Goal: Task Accomplishment & Management: Manage account settings

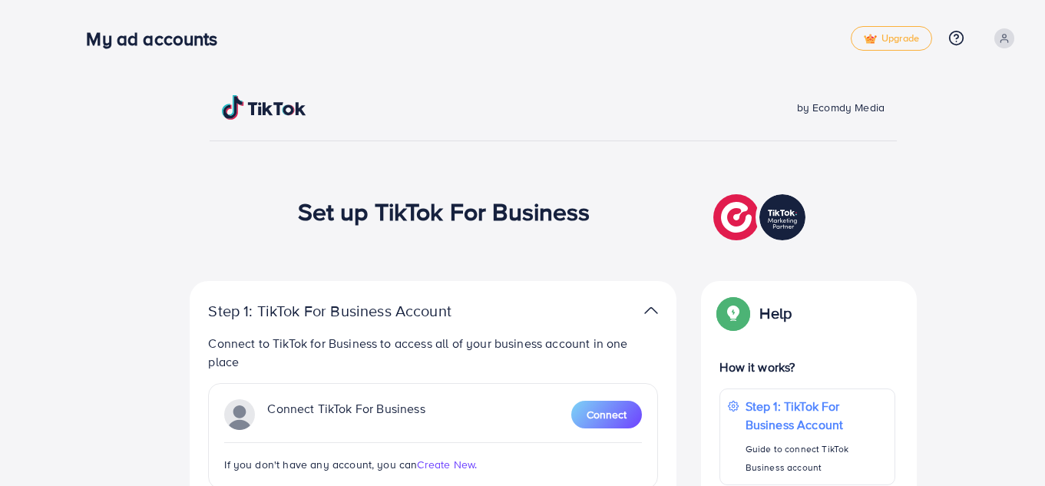
scroll to position [91, 0]
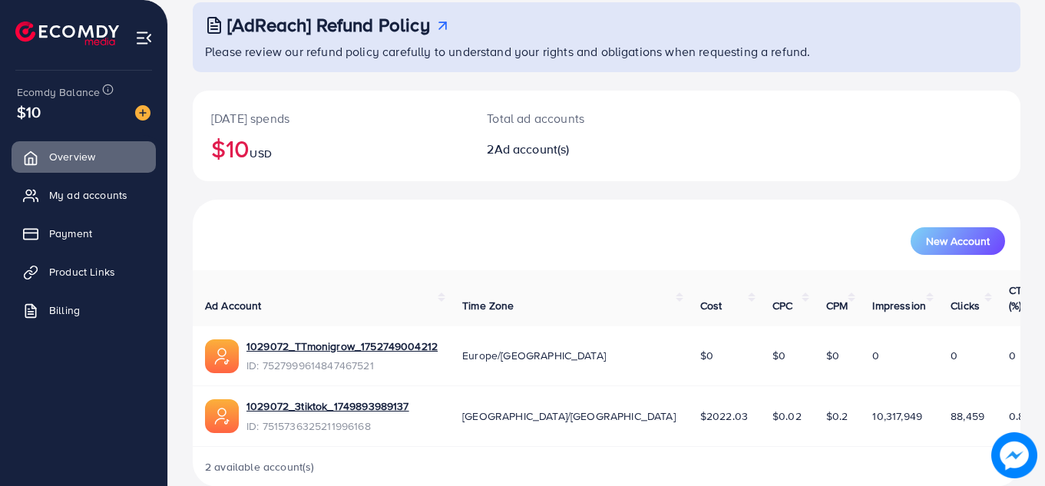
scroll to position [103, 0]
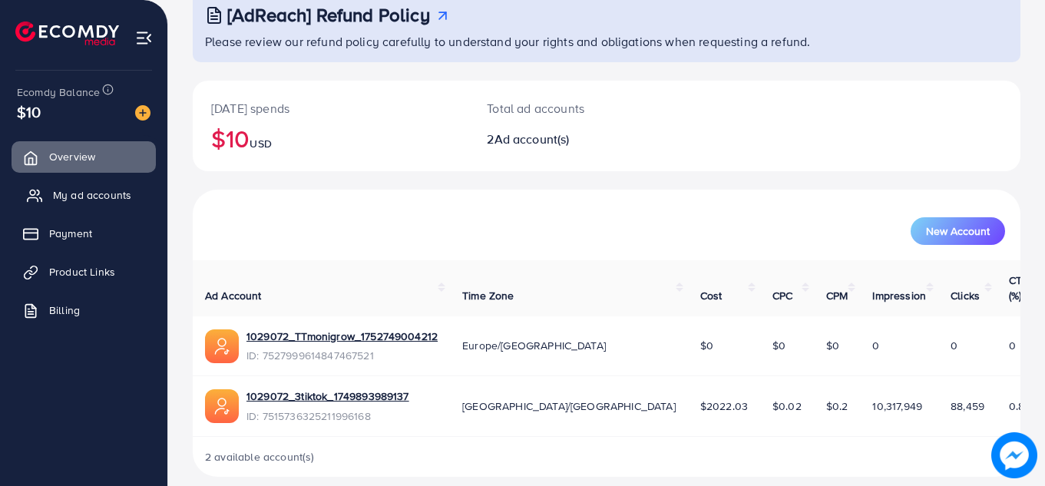
click at [87, 192] on span "My ad accounts" at bounding box center [92, 194] width 78 height 15
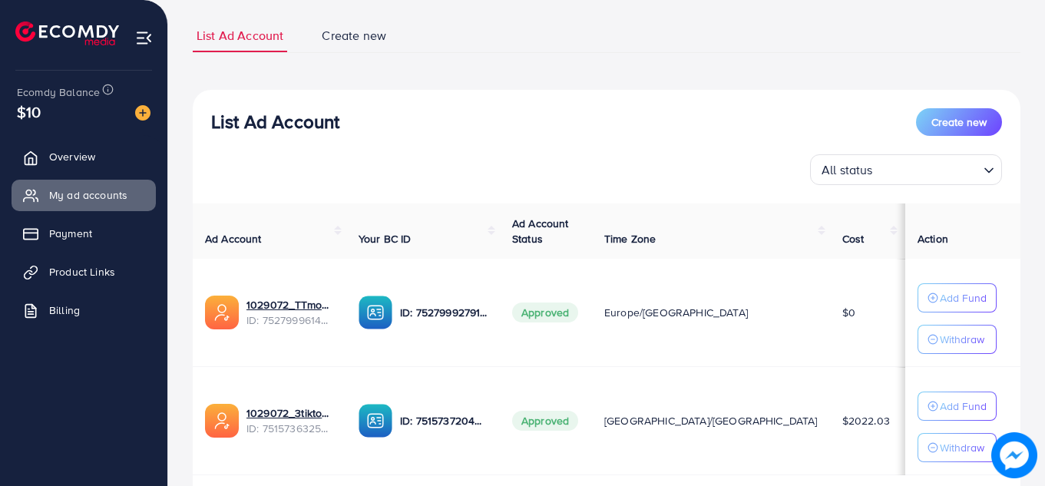
scroll to position [194, 0]
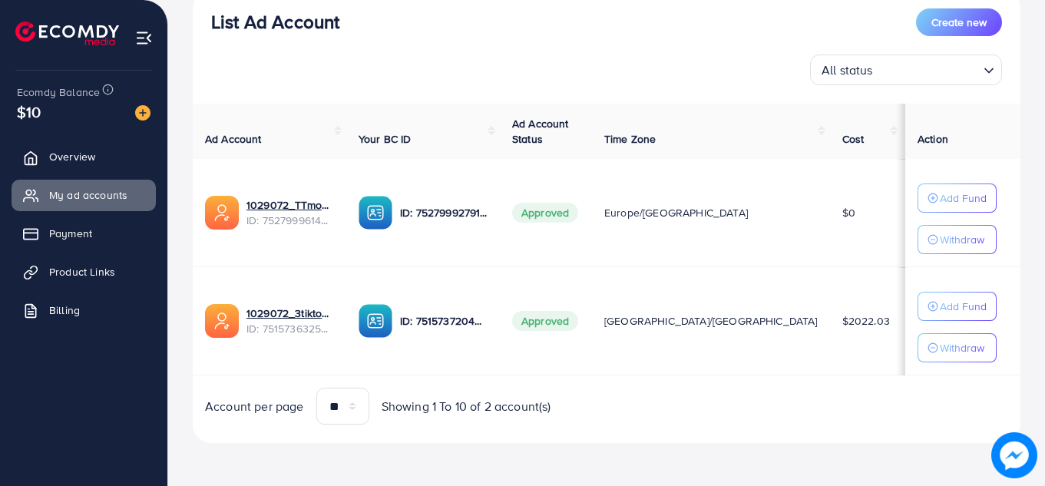
click at [761, 446] on div "List Ad Account Create new List Ad Account Create new All status Loading... Ad …" at bounding box center [607, 181] width 828 height 561
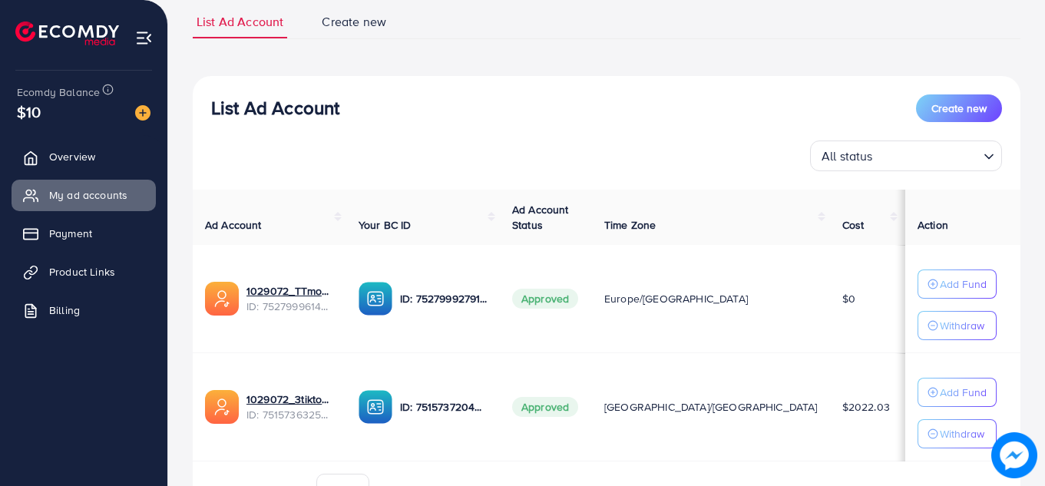
scroll to position [121, 0]
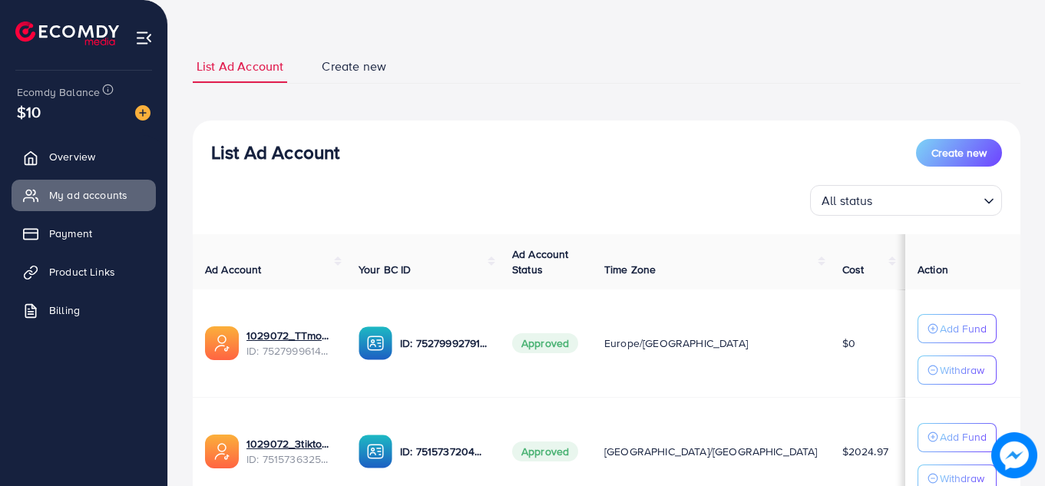
scroll to position [100, 0]
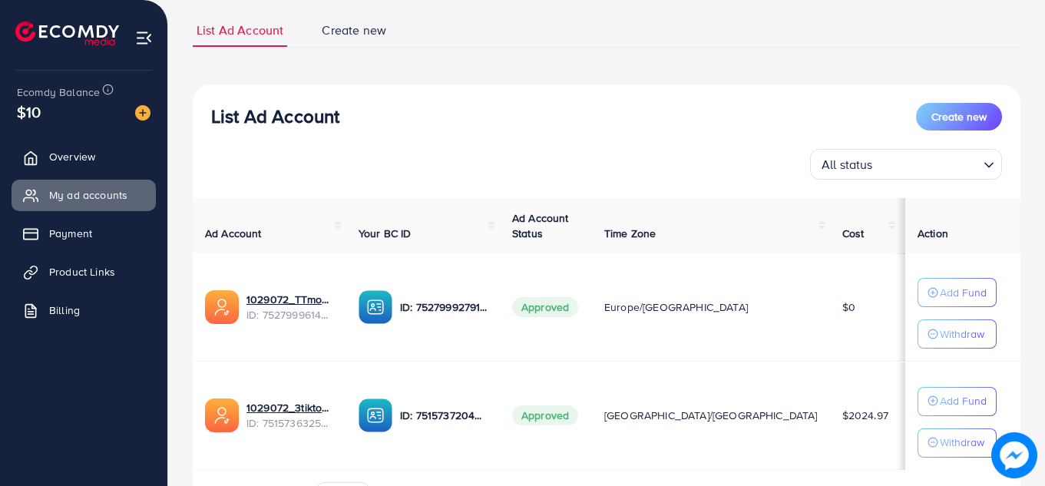
click at [1038, 150] on div "List Ad Account Create new List Ad Account Create new All status Loading... Ad …" at bounding box center [606, 240] width 877 height 681
